Goal: Learn about a topic: Learn about a topic

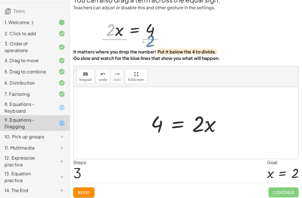
scroll to position [18, 0]
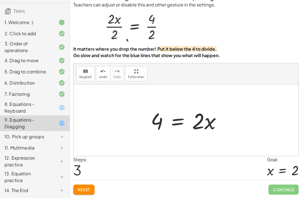
click at [82, 184] on button "Reset" at bounding box center [83, 189] width 21 height 10
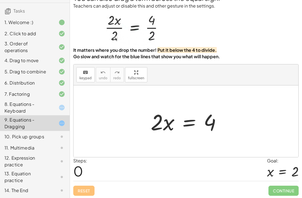
scroll to position [0, 0]
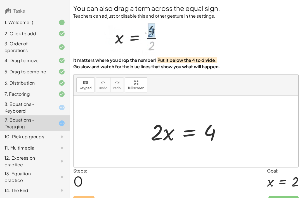
click at [32, 111] on div "8. Equations - Keyboard" at bounding box center [26, 107] width 45 height 13
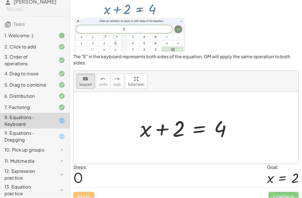
scroll to position [20, 0]
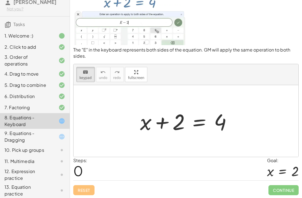
click at [45, 135] on div "9. Equations - Dragging" at bounding box center [26, 136] width 45 height 13
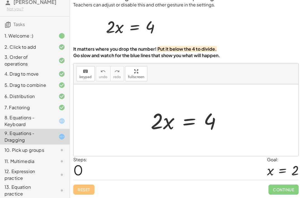
scroll to position [18, 0]
click at [39, 149] on div "10. Pick up groups" at bounding box center [26, 150] width 45 height 7
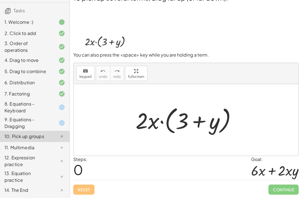
scroll to position [37, 0]
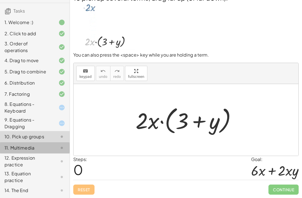
click at [31, 147] on div "11. Multimedia" at bounding box center [26, 147] width 45 height 7
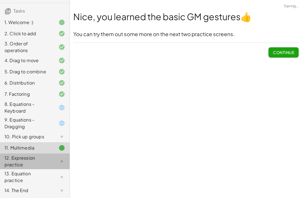
click at [24, 164] on div "12. Expression practice" at bounding box center [26, 160] width 45 height 13
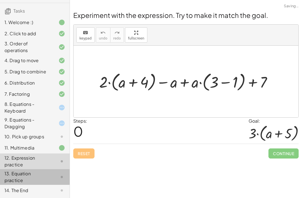
click at [22, 172] on div "13. Equation practice" at bounding box center [26, 176] width 45 height 13
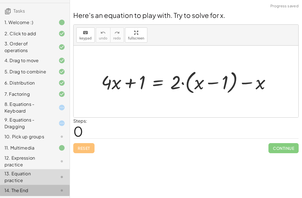
click at [39, 188] on div "14. The End" at bounding box center [26, 190] width 45 height 7
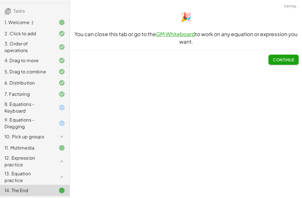
click at [42, 139] on div "10. Pick up groups" at bounding box center [26, 136] width 45 height 7
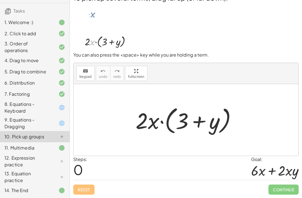
click at [37, 160] on div "12. Expression practice" at bounding box center [26, 160] width 45 height 13
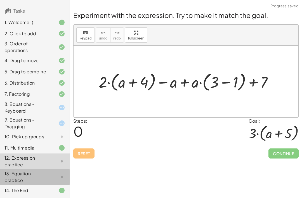
click at [38, 177] on div "13. Equation practice" at bounding box center [26, 176] width 45 height 13
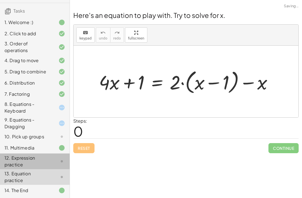
click at [45, 160] on div "12. Expression practice" at bounding box center [26, 160] width 45 height 13
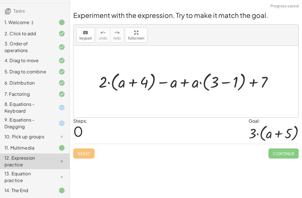
click at [35, 108] on div "8. Equations - Keyboard" at bounding box center [26, 107] width 45 height 13
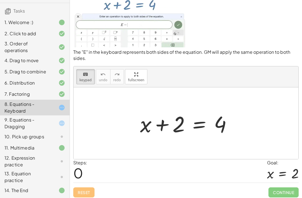
click at [33, 126] on div "9. Equations - Dragging" at bounding box center [26, 122] width 45 height 13
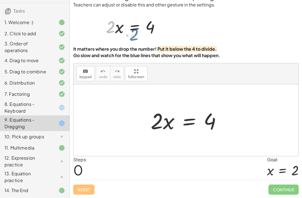
click at [33, 126] on div "9. Equations - Dragging" at bounding box center [26, 122] width 45 height 13
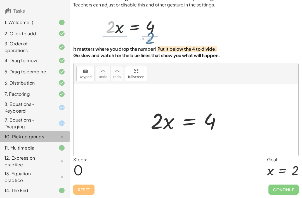
click at [34, 121] on div "9. Equations - Dragging" at bounding box center [26, 122] width 45 height 13
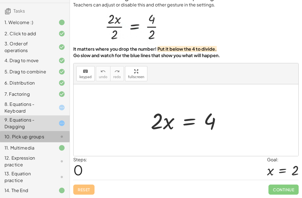
click at [27, 100] on div "8. Equations - Keyboard" at bounding box center [35, 108] width 70 height 16
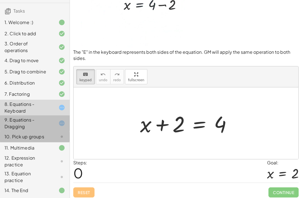
click at [30, 115] on div "9. Equations - Dragging" at bounding box center [35, 123] width 70 height 16
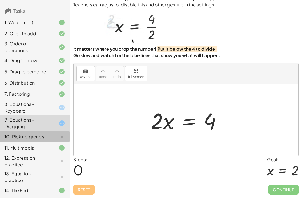
click at [30, 132] on div "10. Pick up groups" at bounding box center [35, 136] width 70 height 11
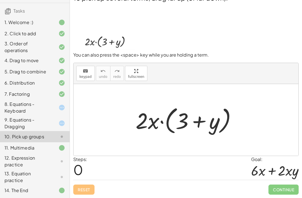
click at [33, 152] on div "11. Multimedia" at bounding box center [35, 147] width 70 height 11
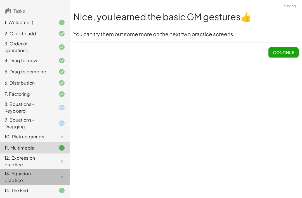
click at [25, 177] on div "13. Equation practice" at bounding box center [26, 176] width 45 height 13
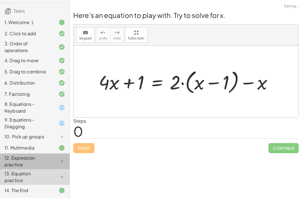
click at [27, 163] on div "12. Expression practice" at bounding box center [26, 160] width 45 height 13
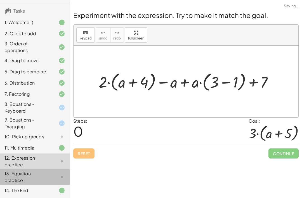
click at [25, 174] on div "13. Equation practice" at bounding box center [26, 176] width 45 height 13
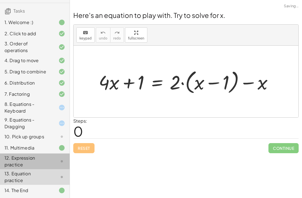
click at [28, 162] on div "12. Expression practice" at bounding box center [26, 160] width 45 height 13
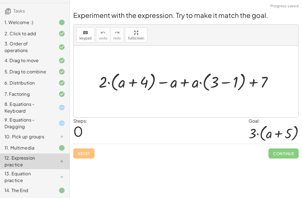
click at [28, 134] on div "10. Pick up groups" at bounding box center [26, 136] width 45 height 7
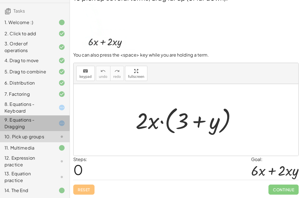
click at [25, 121] on div "9. Equations - Dragging" at bounding box center [26, 122] width 45 height 13
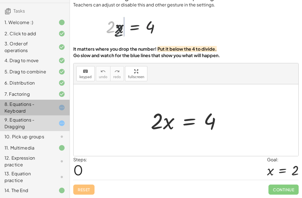
click at [17, 103] on div "8. Equations - Keyboard" at bounding box center [26, 107] width 45 height 13
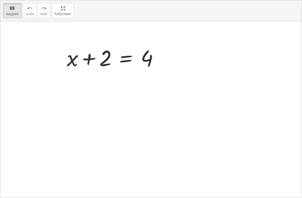
scroll to position [20, 0]
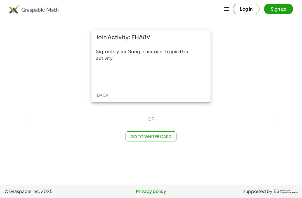
click at [144, 81] on div "Sign in with Google. Opens in new tab" at bounding box center [150, 76] width 51 height 12
